Goal: Information Seeking & Learning: Learn about a topic

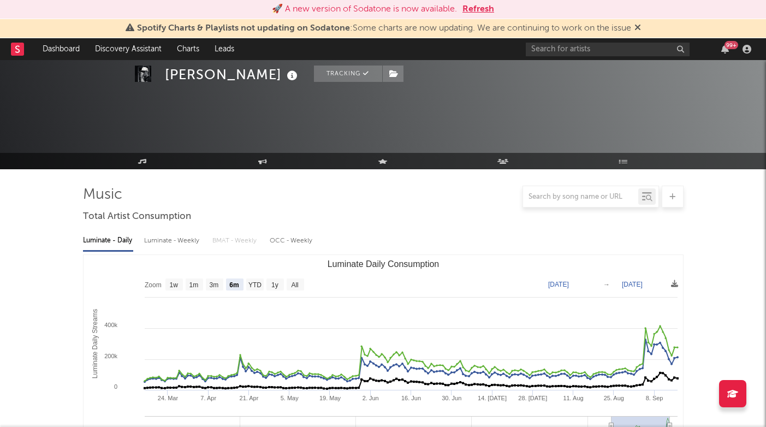
select select "6m"
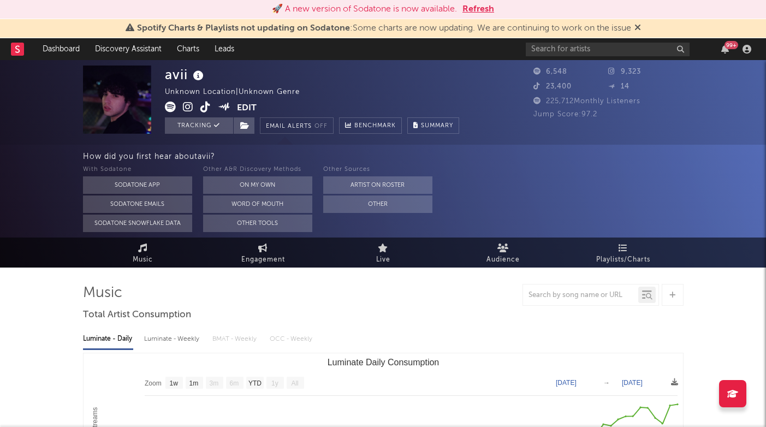
select select "1w"
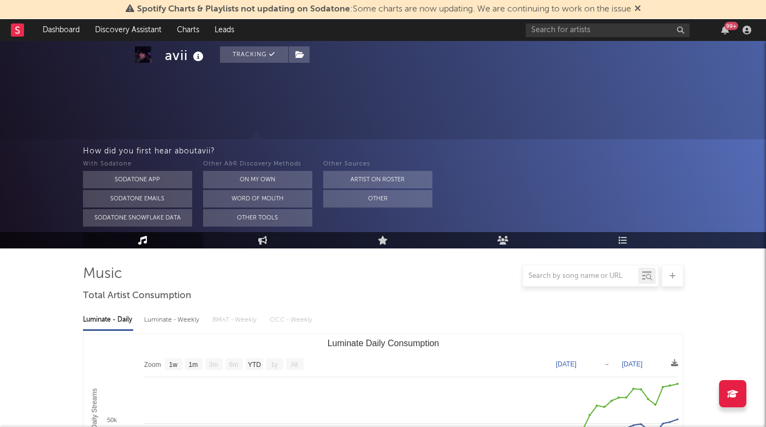
select select "1w"
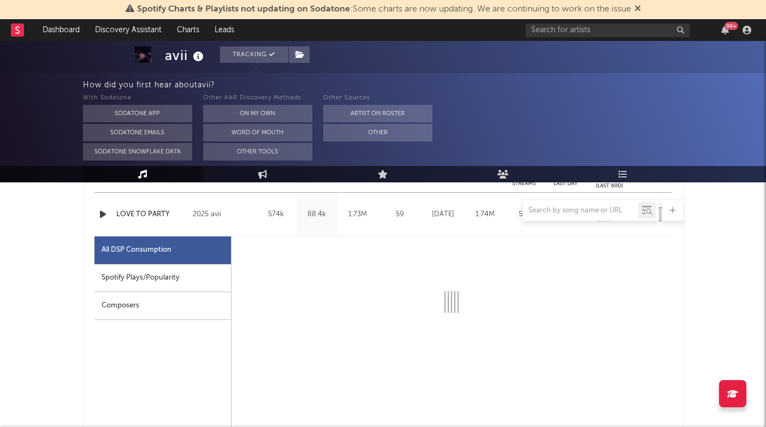
select select "1w"
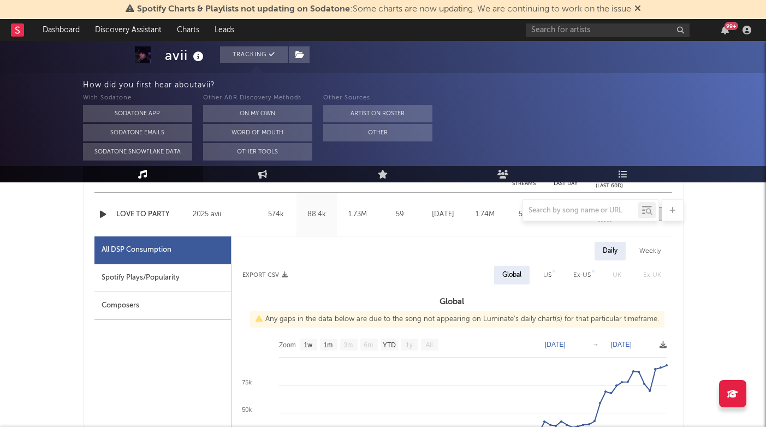
click at [212, 281] on div "Spotify Plays/Popularity" at bounding box center [162, 278] width 136 height 28
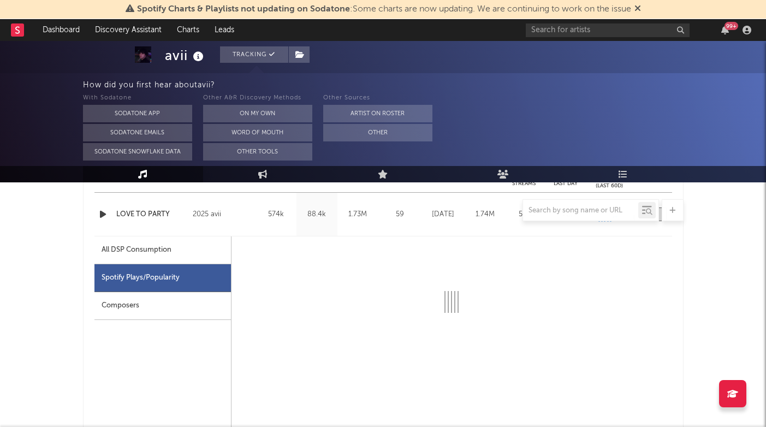
select select "1w"
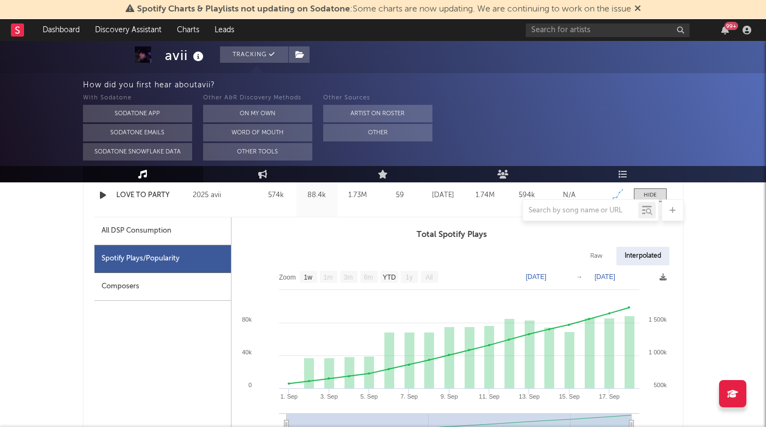
scroll to position [490, 0]
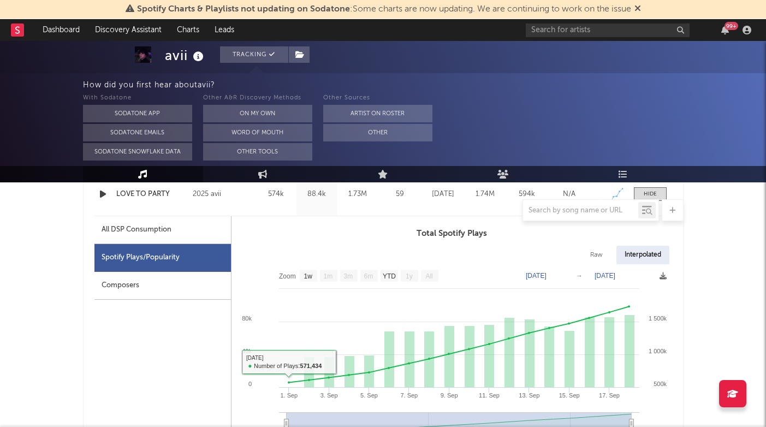
click at [210, 234] on div "All DSP Consumption" at bounding box center [162, 230] width 136 height 28
select select "1w"
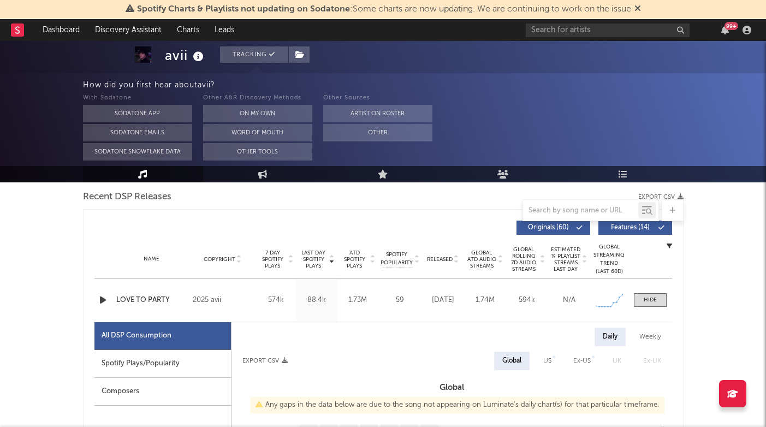
scroll to position [383, 0]
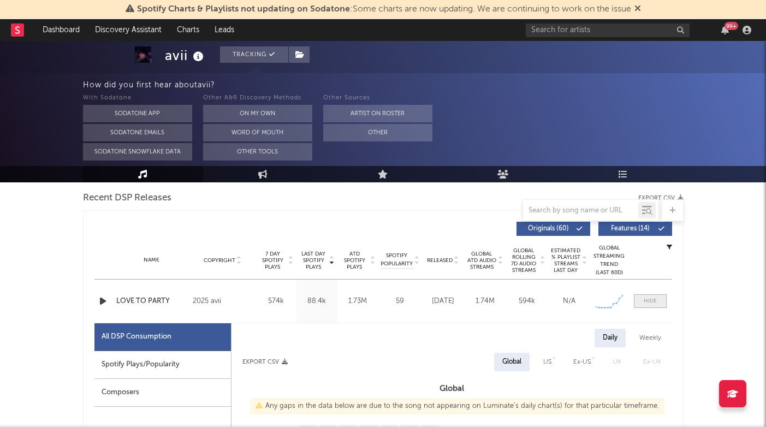
click at [651, 301] on div at bounding box center [650, 301] width 13 height 8
